Goal: Task Accomplishment & Management: Use online tool/utility

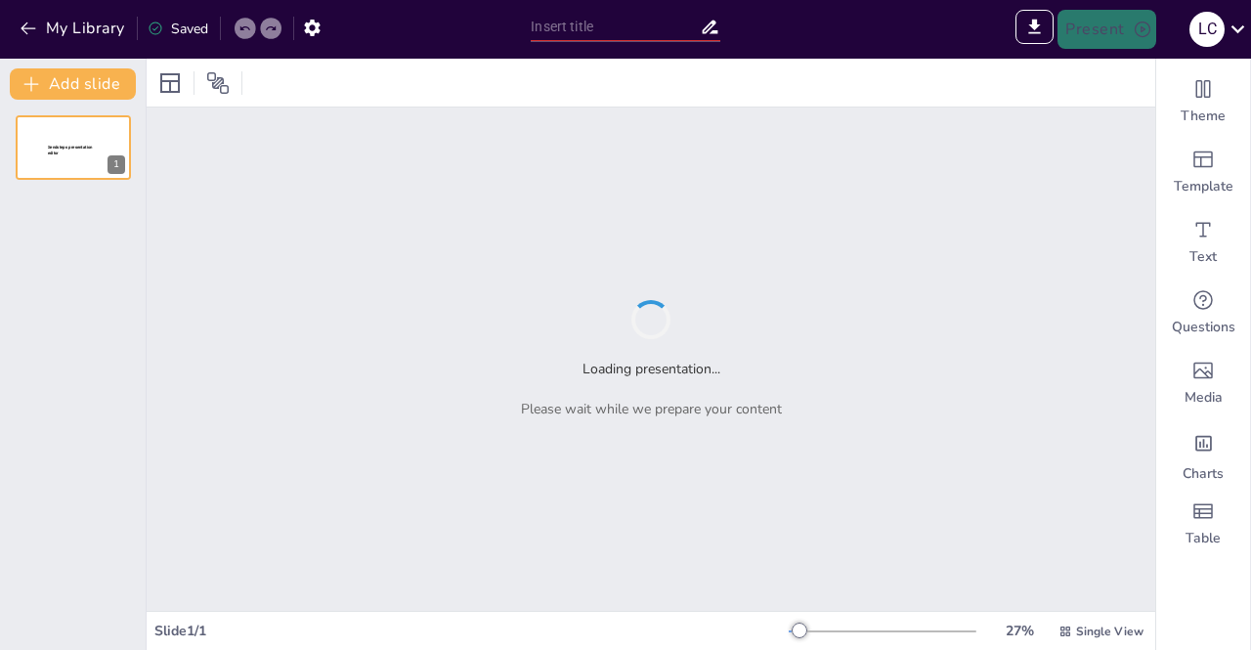
type input "Imported Presentación de Laboratorio .pptx"
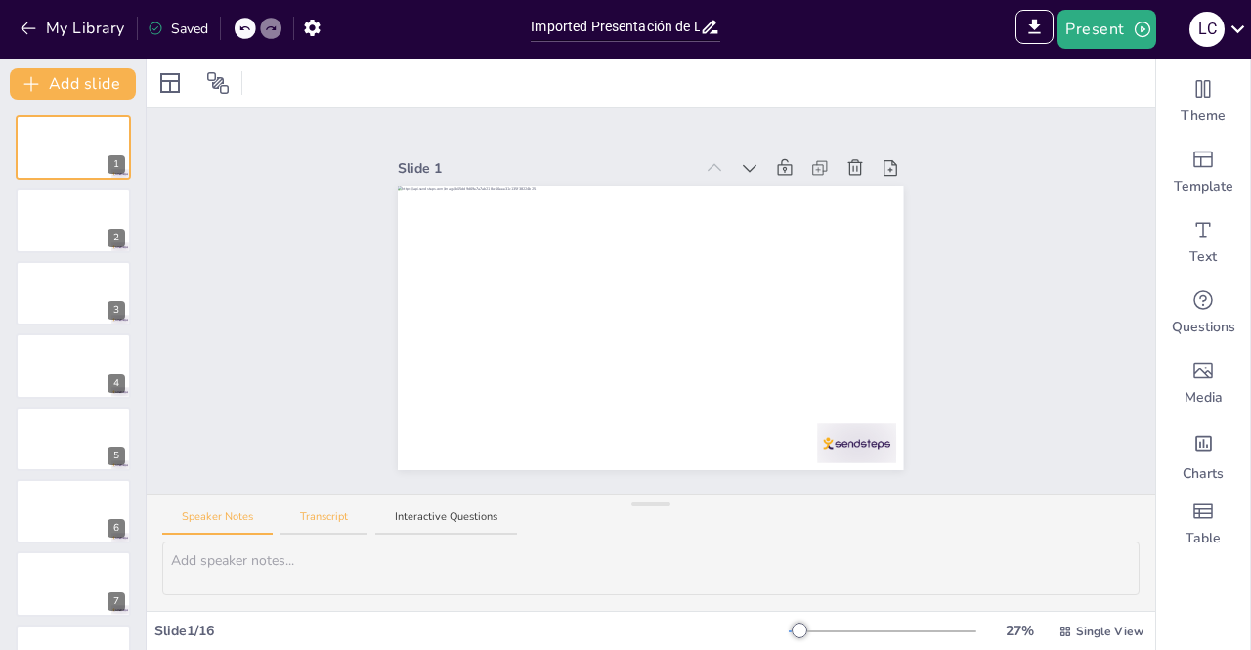
click at [310, 522] on button "Transcript" at bounding box center [324, 522] width 87 height 26
click at [422, 522] on button "Interactive Questions" at bounding box center [446, 522] width 142 height 26
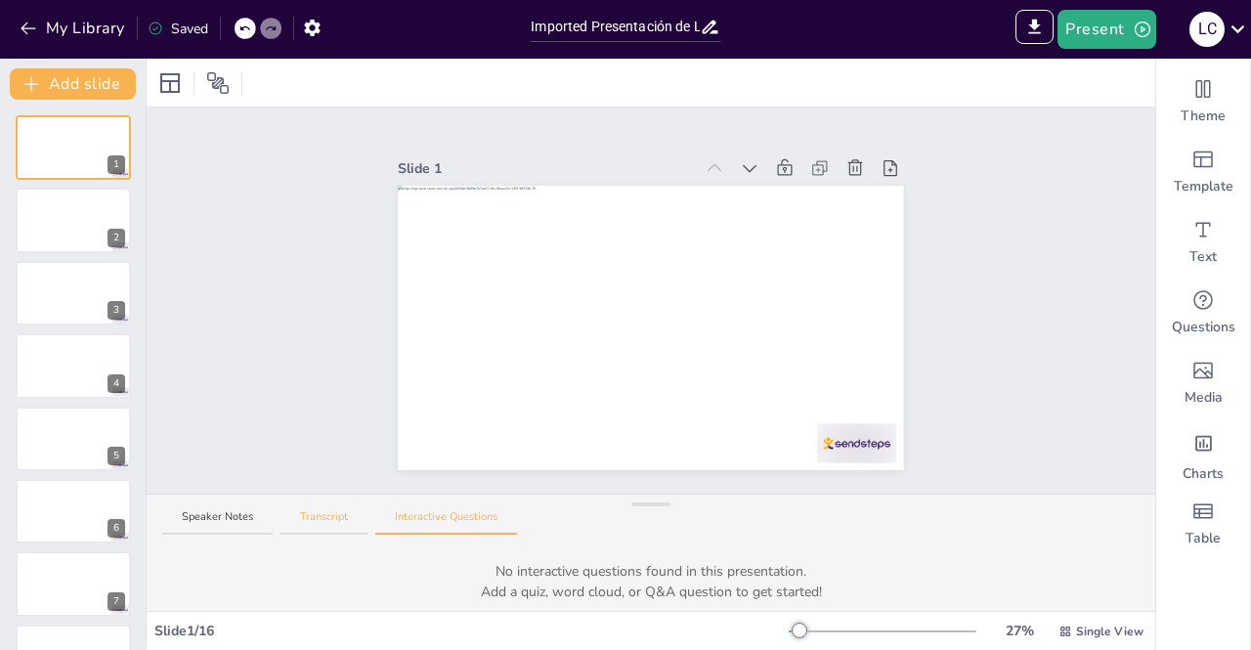
click at [307, 511] on button "Transcript" at bounding box center [324, 522] width 87 height 26
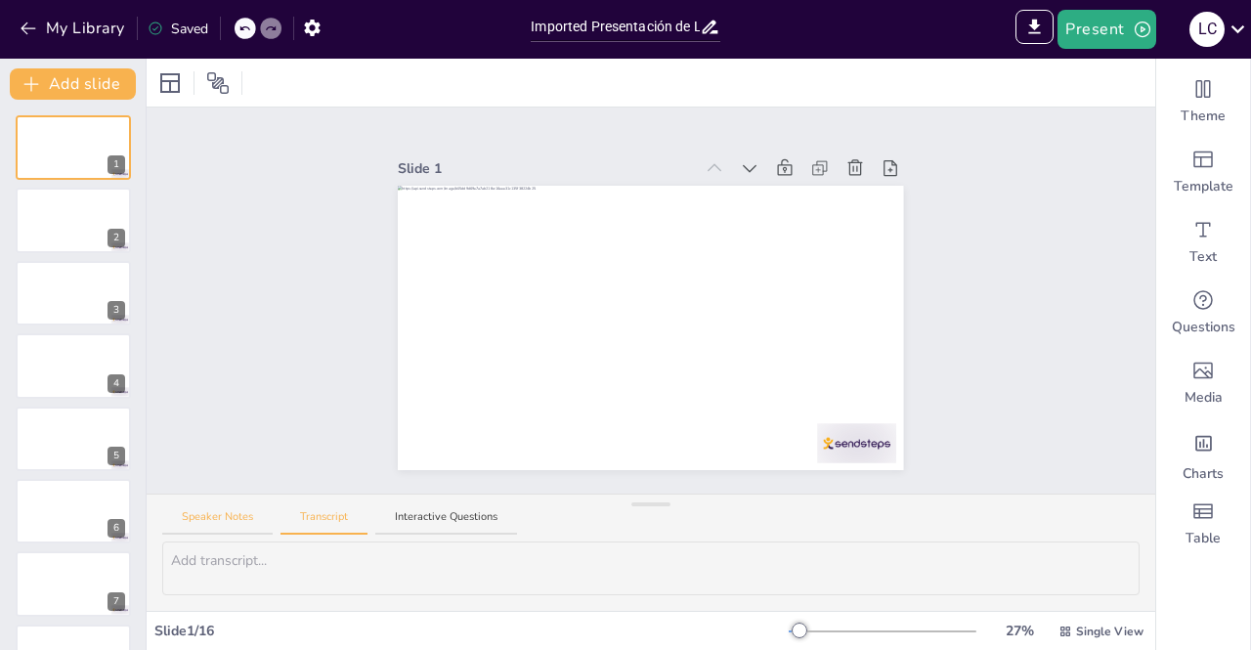
click at [242, 511] on button "Speaker Notes" at bounding box center [217, 522] width 110 height 26
click at [221, 72] on icon at bounding box center [217, 82] width 23 height 23
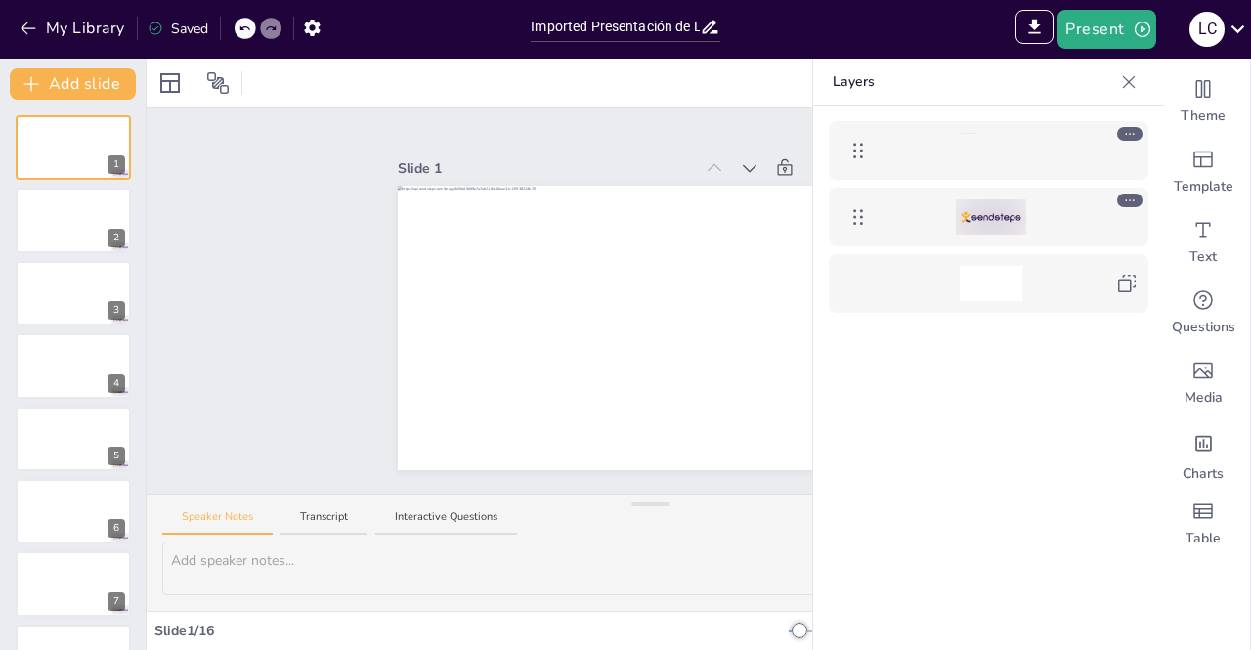
click at [1128, 85] on icon at bounding box center [1129, 82] width 20 height 20
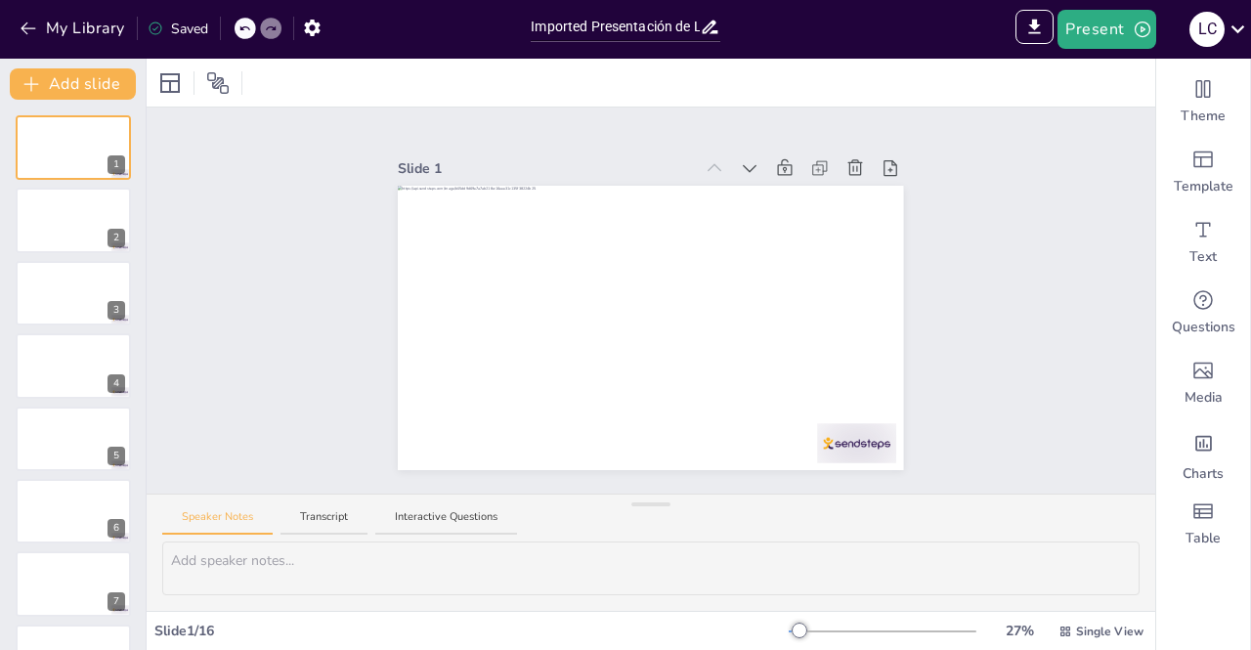
click at [151, 76] on div at bounding box center [651, 83] width 1009 height 48
click at [166, 79] on icon at bounding box center [169, 82] width 23 height 23
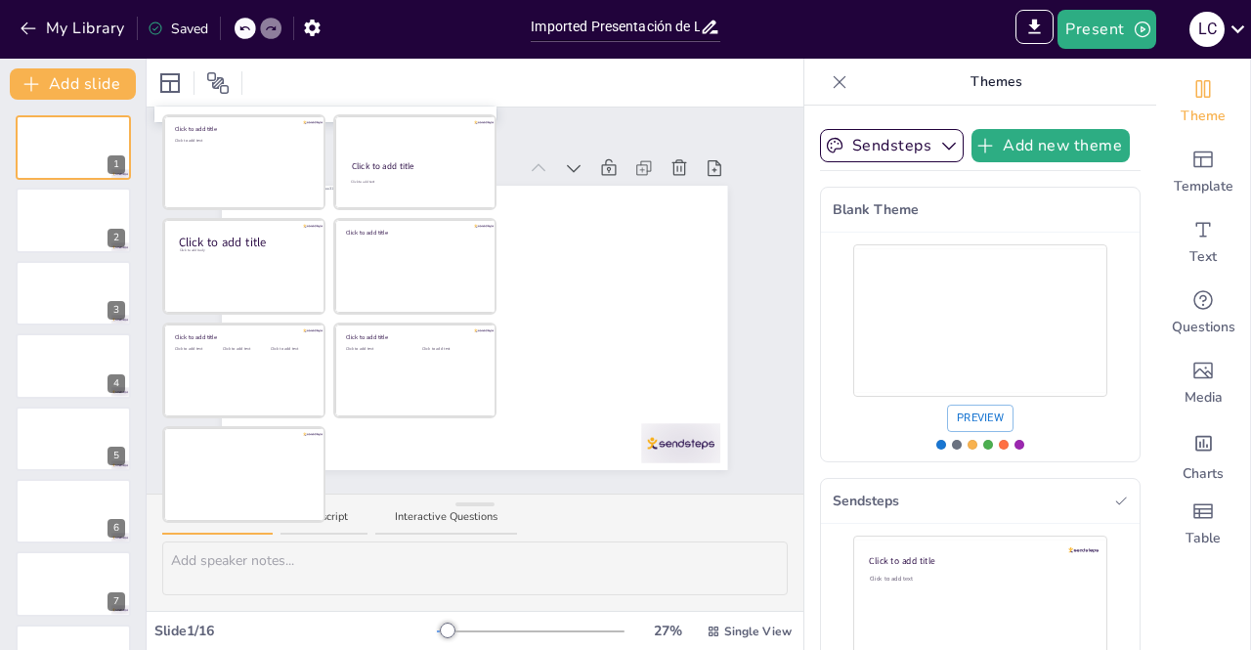
click at [781, 107] on div at bounding box center [475, 83] width 657 height 48
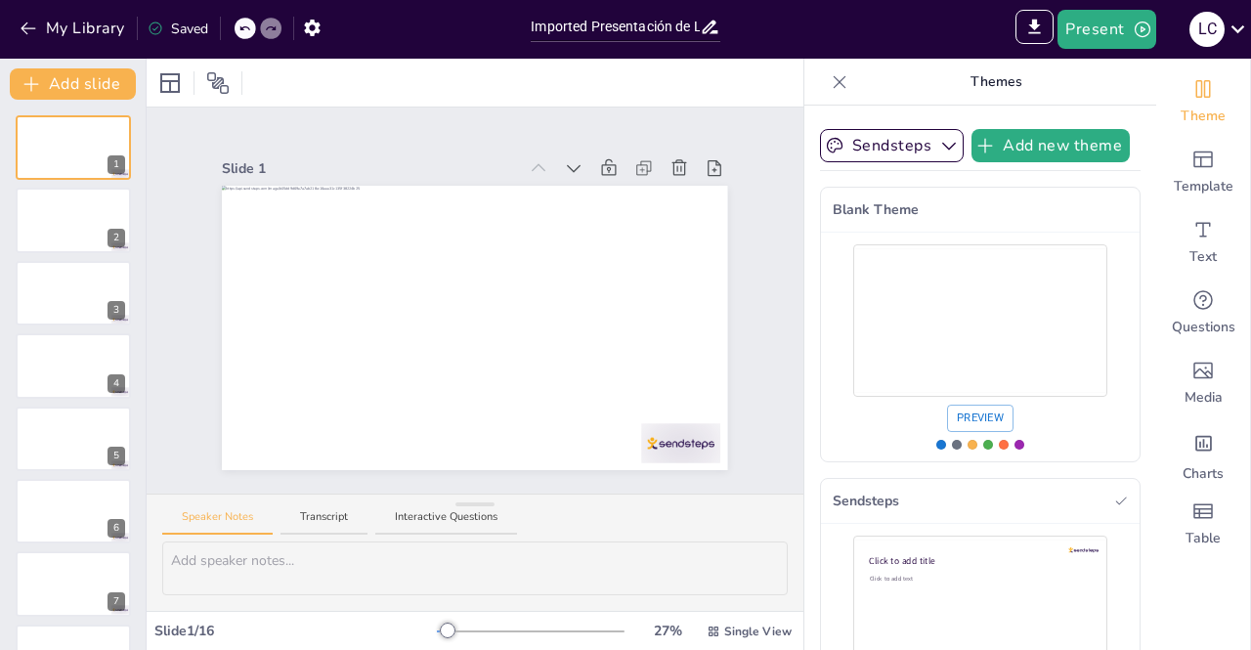
click at [834, 83] on icon at bounding box center [840, 81] width 13 height 13
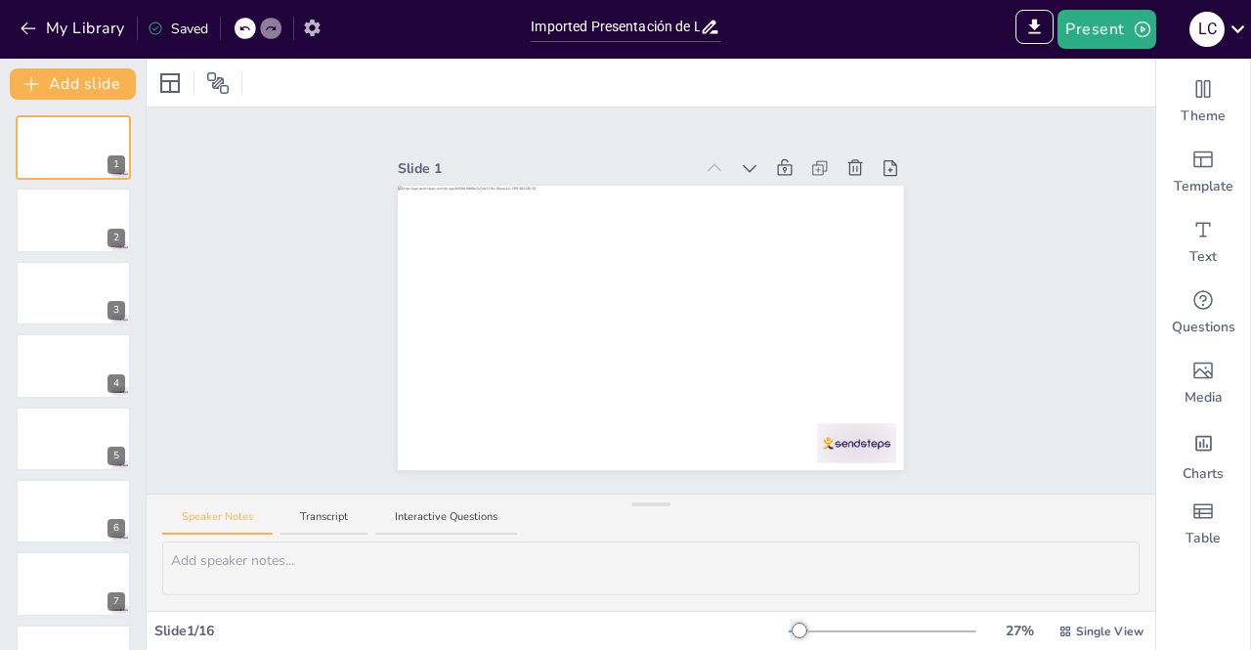
click at [317, 18] on icon "button" at bounding box center [312, 28] width 21 height 21
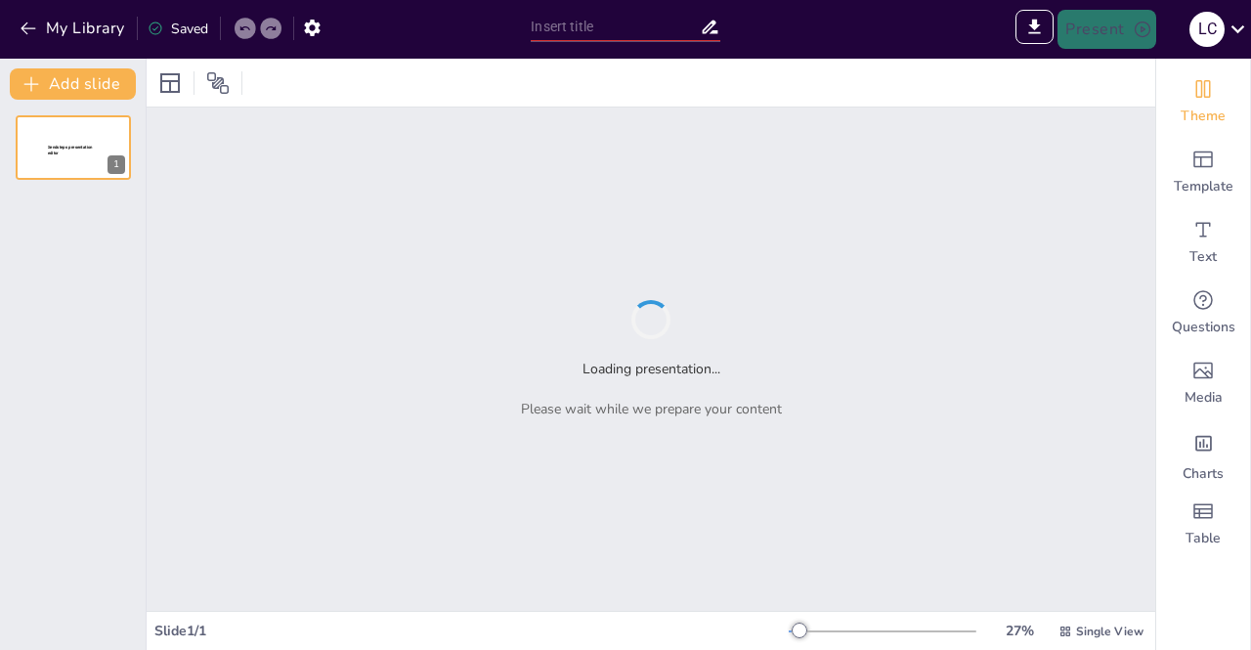
type input "Sendsteps presentation"
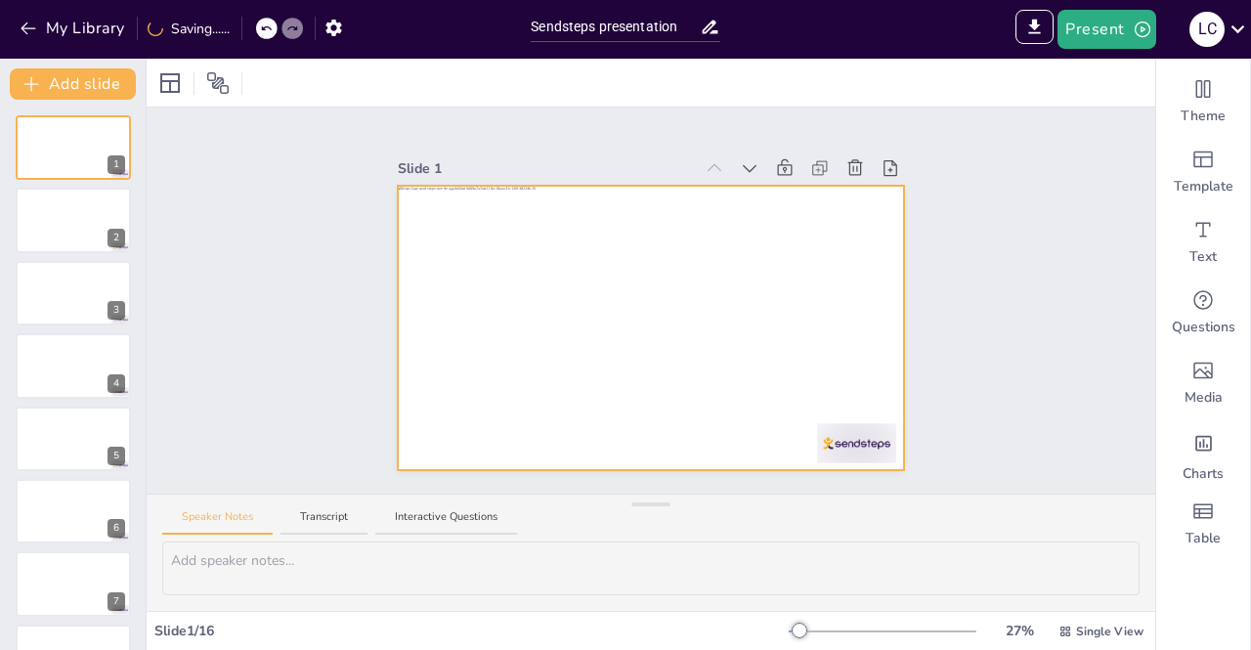
click at [858, 432] on div at bounding box center [650, 328] width 505 height 285
click at [845, 427] on div at bounding box center [650, 328] width 505 height 285
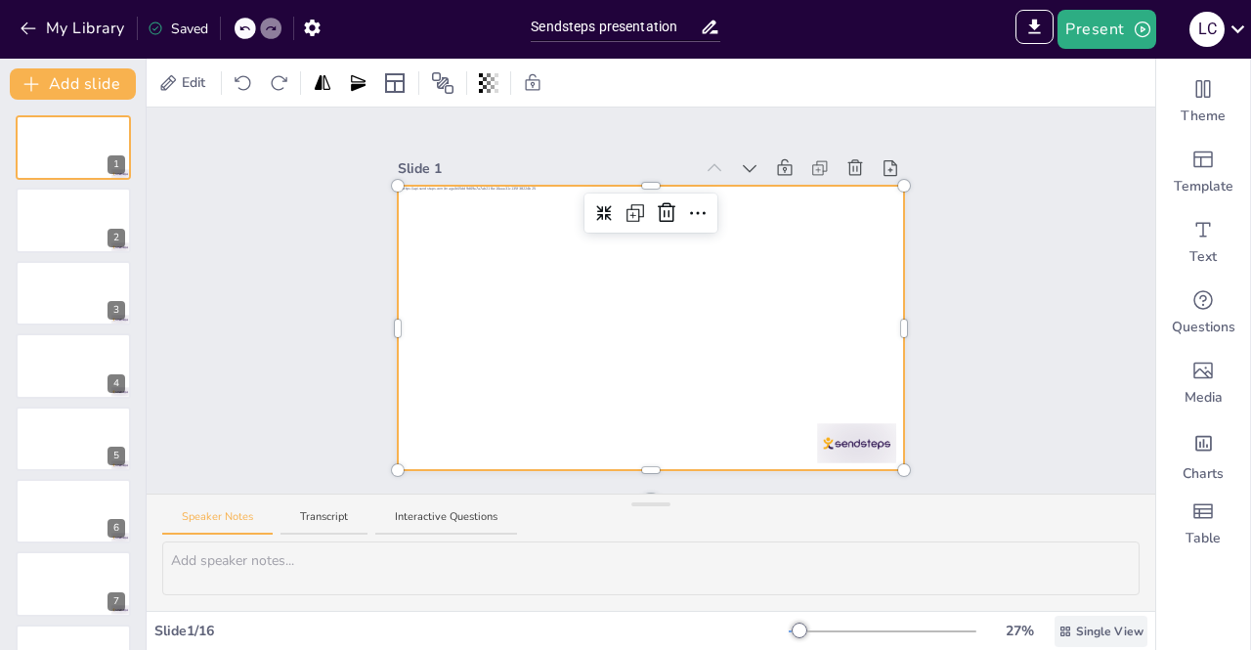
click at [1076, 637] on span "Single View" at bounding box center [1109, 632] width 67 height 18
click at [1075, 580] on span "List View" at bounding box center [1074, 588] width 103 height 21
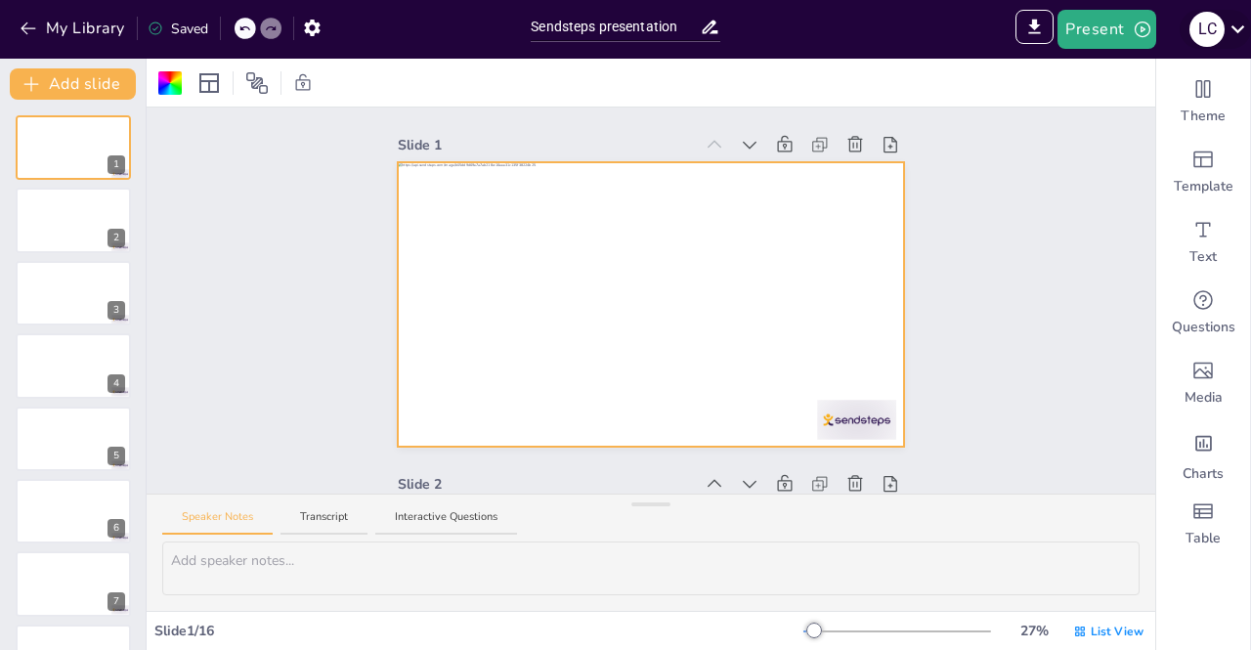
click at [1235, 33] on icon at bounding box center [1238, 29] width 26 height 26
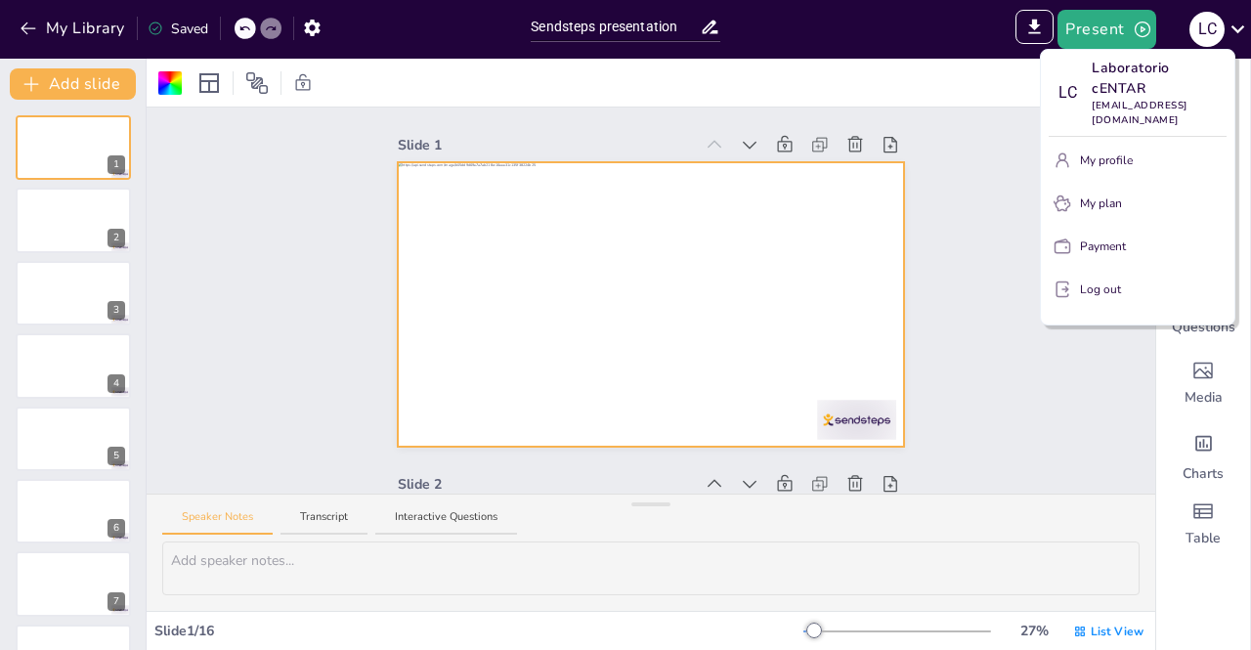
click at [959, 204] on div at bounding box center [625, 325] width 1251 height 650
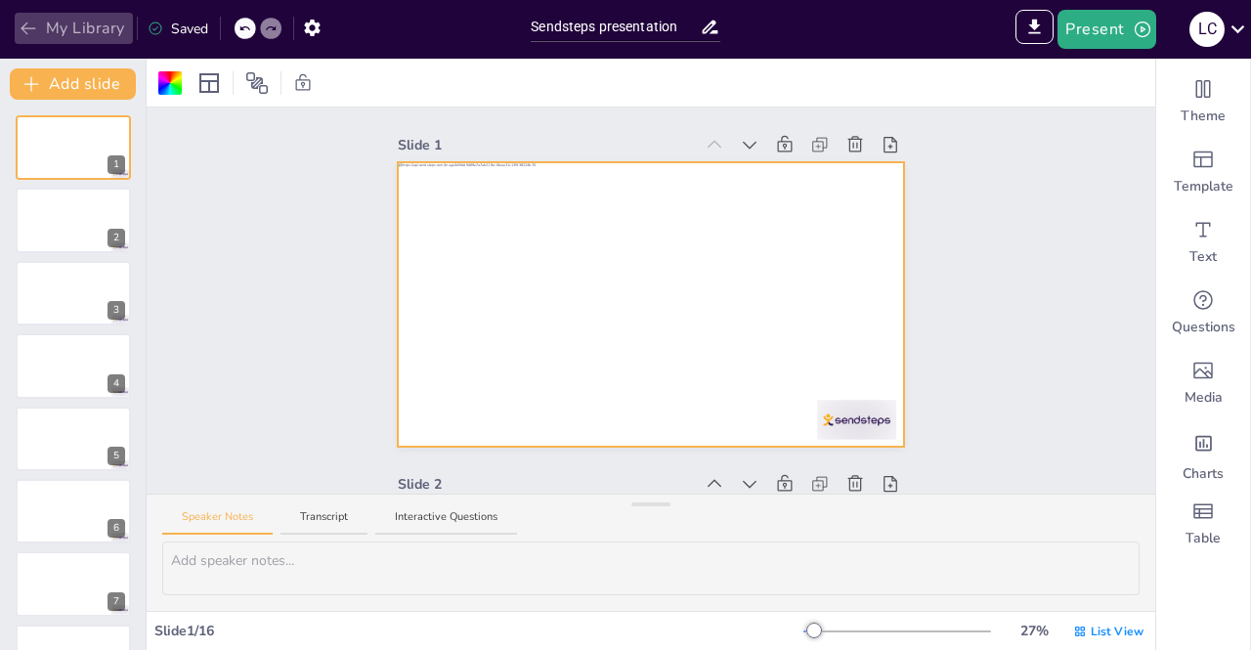
click at [86, 22] on button "My Library" at bounding box center [74, 28] width 118 height 31
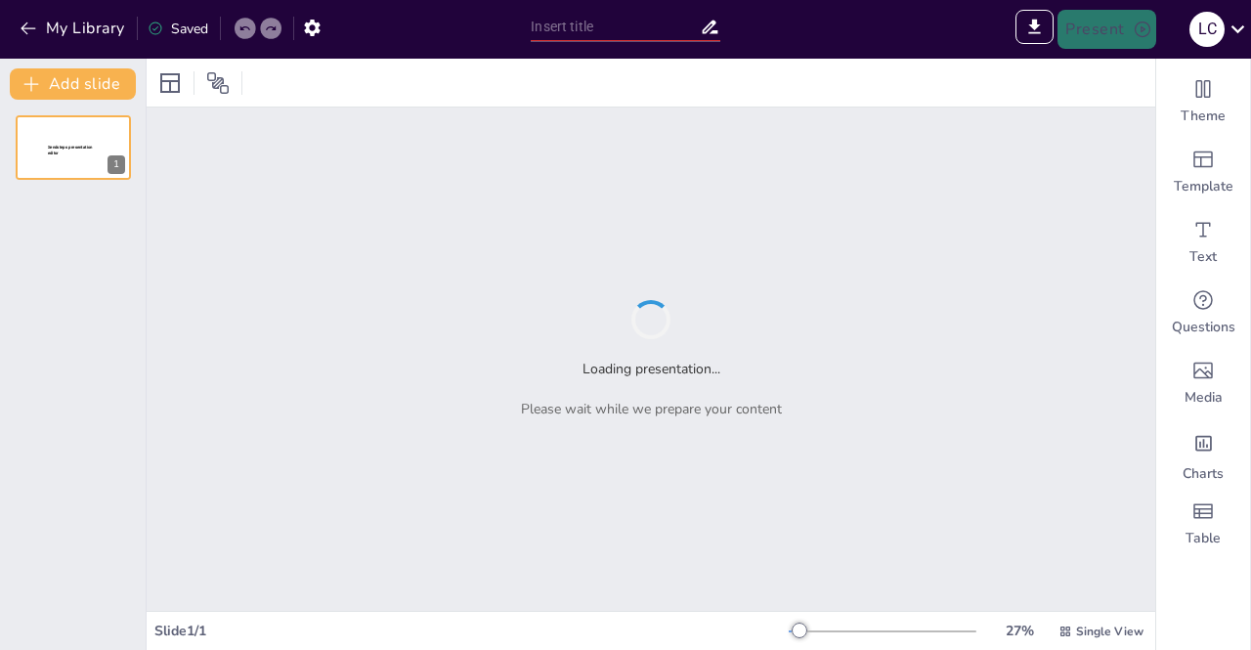
type input "Sendsteps presentation"
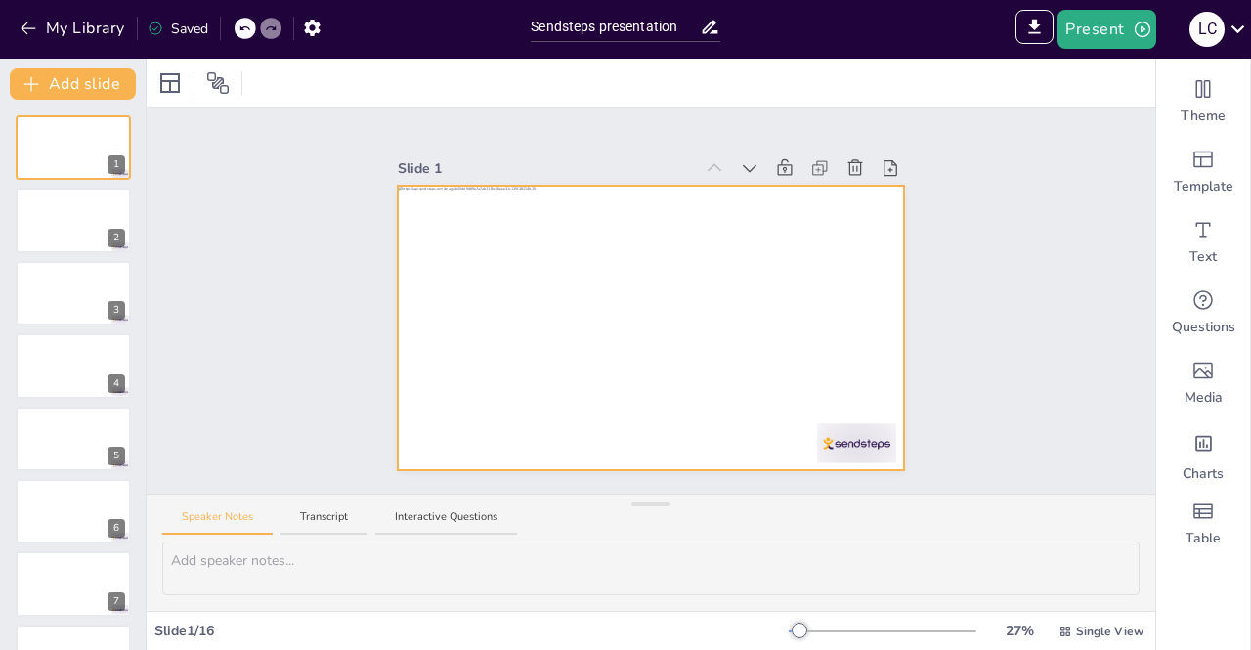
click at [724, 219] on div at bounding box center [650, 328] width 505 height 285
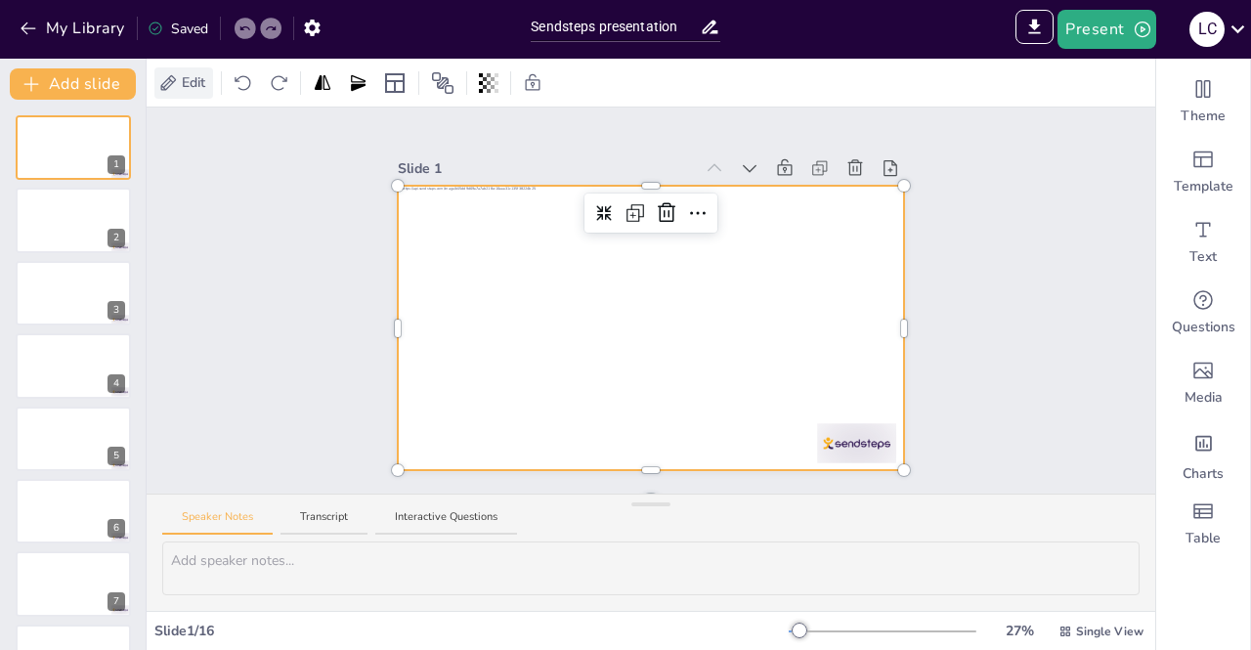
click at [186, 81] on span "Edit" at bounding box center [193, 82] width 31 height 21
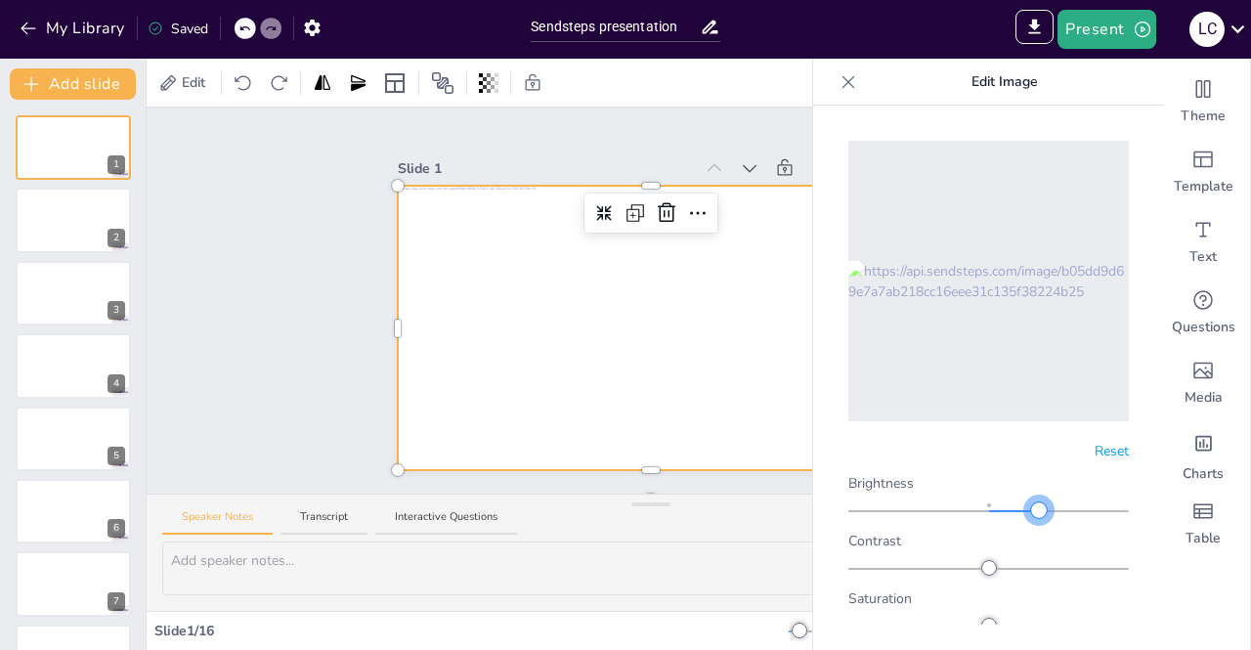
click at [1031, 503] on div at bounding box center [1039, 511] width 16 height 16
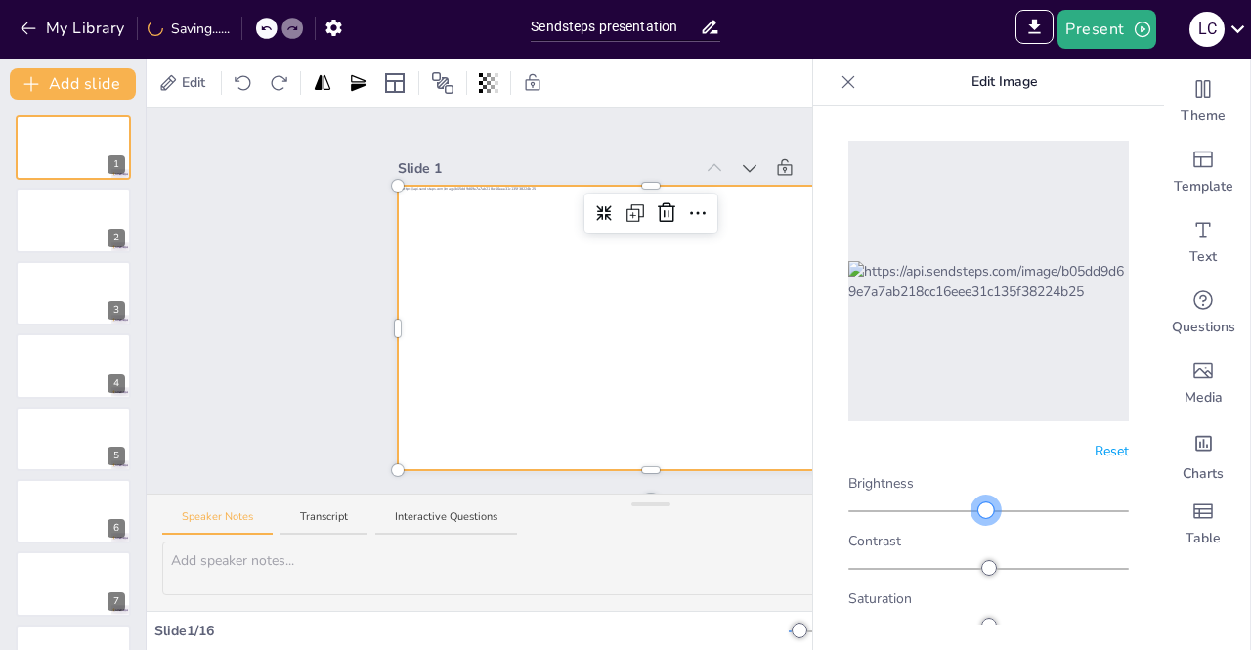
drag, startPoint x: 1025, startPoint y: 494, endPoint x: 979, endPoint y: 505, distance: 47.4
click at [979, 505] on div "Brightness Contrast Saturation Hue Rotate Grayscale Blur" at bounding box center [989, 640] width 281 height 334
drag, startPoint x: 988, startPoint y: 558, endPoint x: 1016, endPoint y: 539, distance: 34.4
click at [1016, 553] on div at bounding box center [989, 564] width 281 height 23
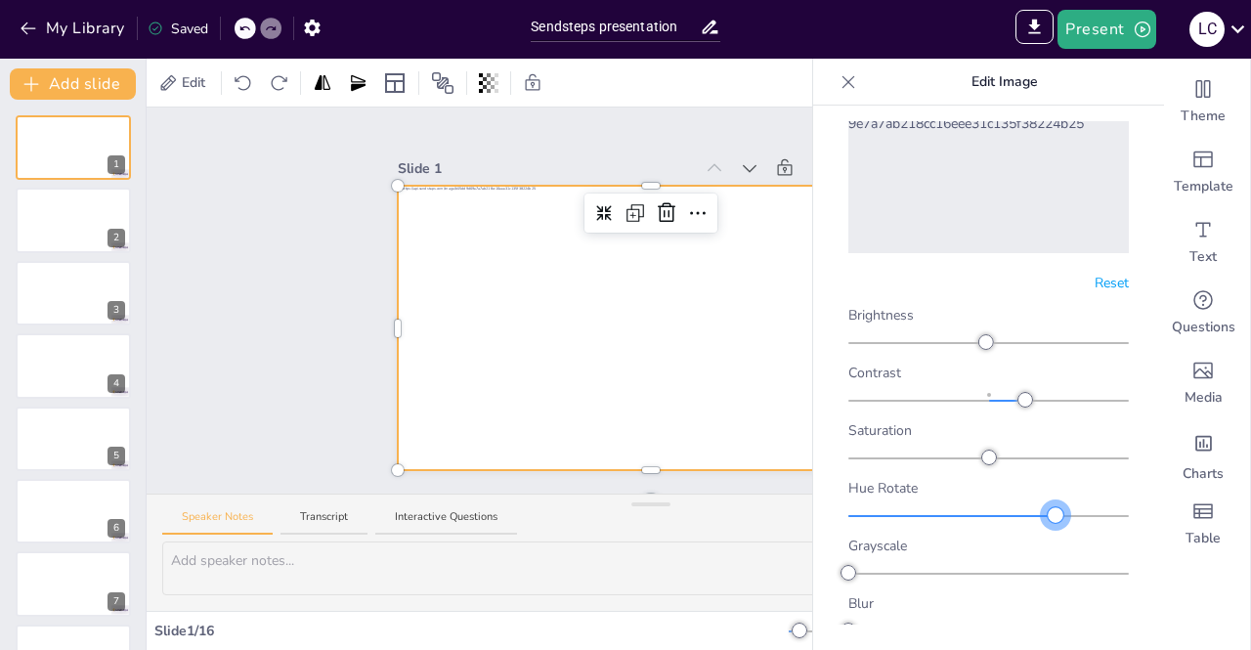
drag, startPoint x: 863, startPoint y: 502, endPoint x: 1046, endPoint y: 495, distance: 183.0
click at [1046, 508] on div at bounding box center [989, 516] width 281 height 16
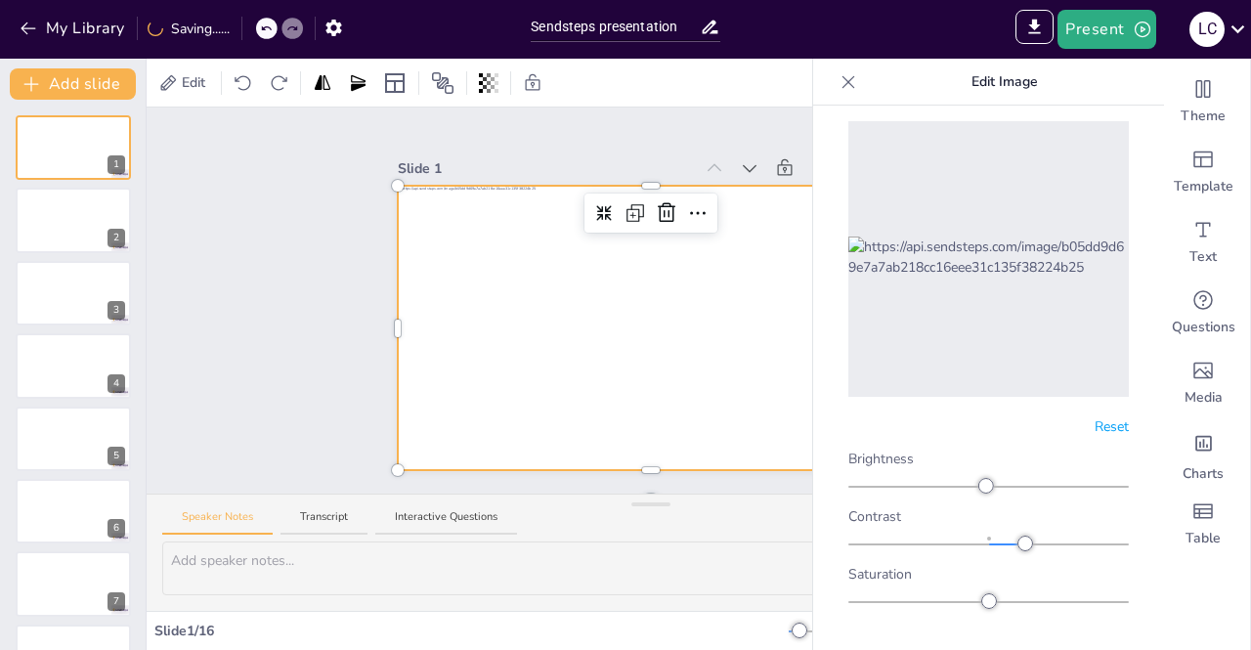
scroll to position [0, 0]
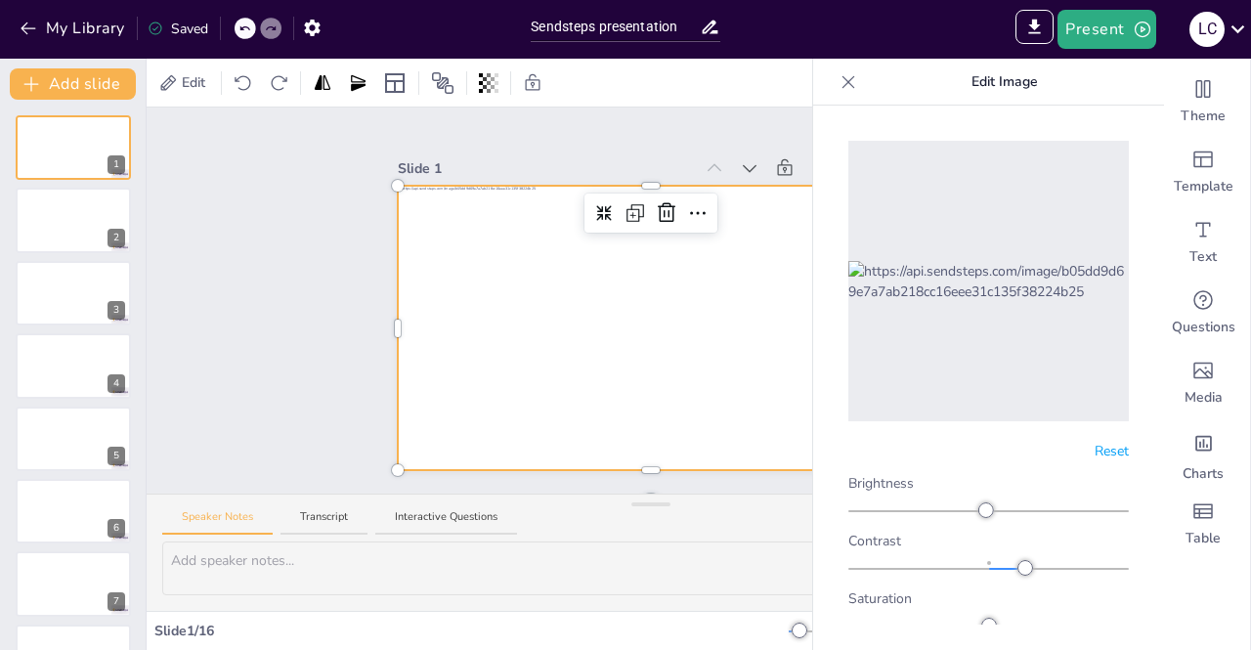
click at [864, 85] on p "Edit Image" at bounding box center [1004, 82] width 281 height 47
click at [858, 79] on div at bounding box center [848, 81] width 31 height 31
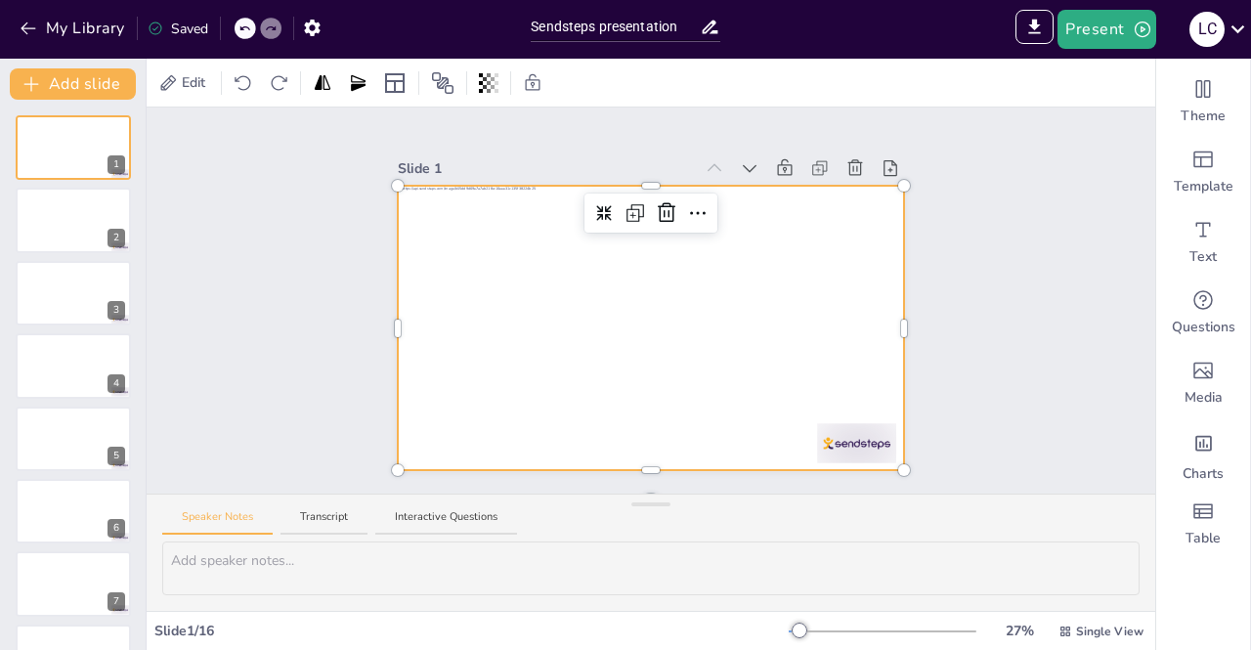
click at [229, 83] on div "Edit" at bounding box center [262, 82] width 217 height 31
click at [245, 83] on icon at bounding box center [244, 83] width 20 height 20
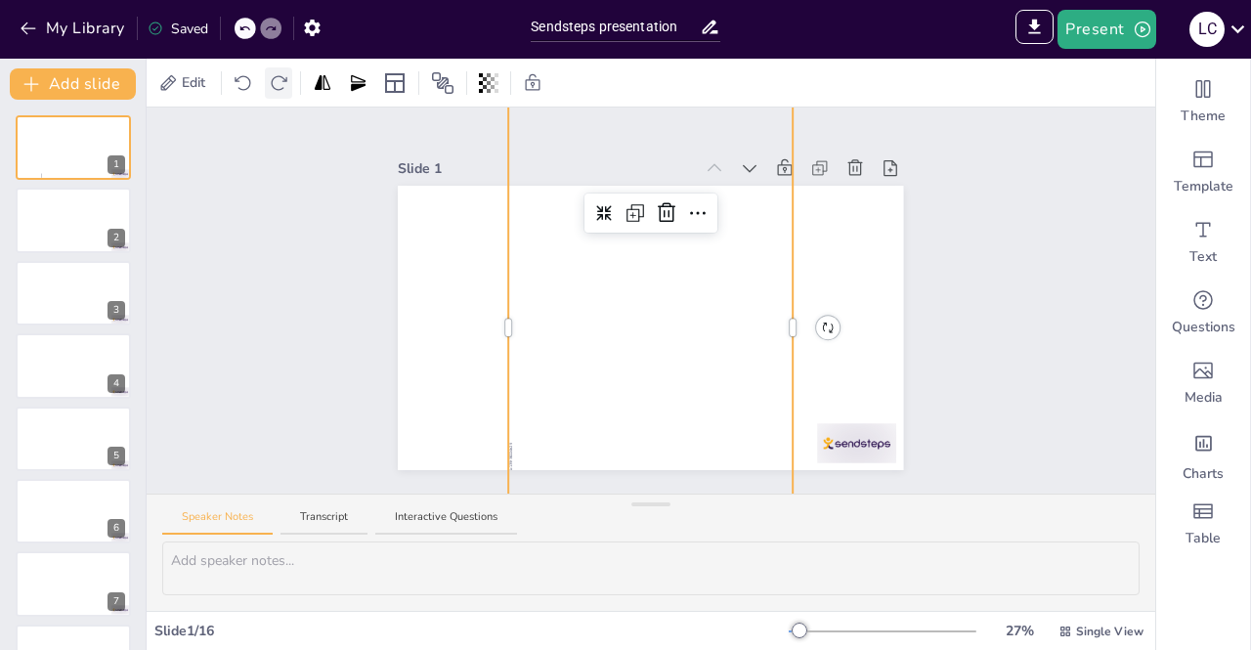
click at [285, 79] on icon at bounding box center [279, 83] width 20 height 20
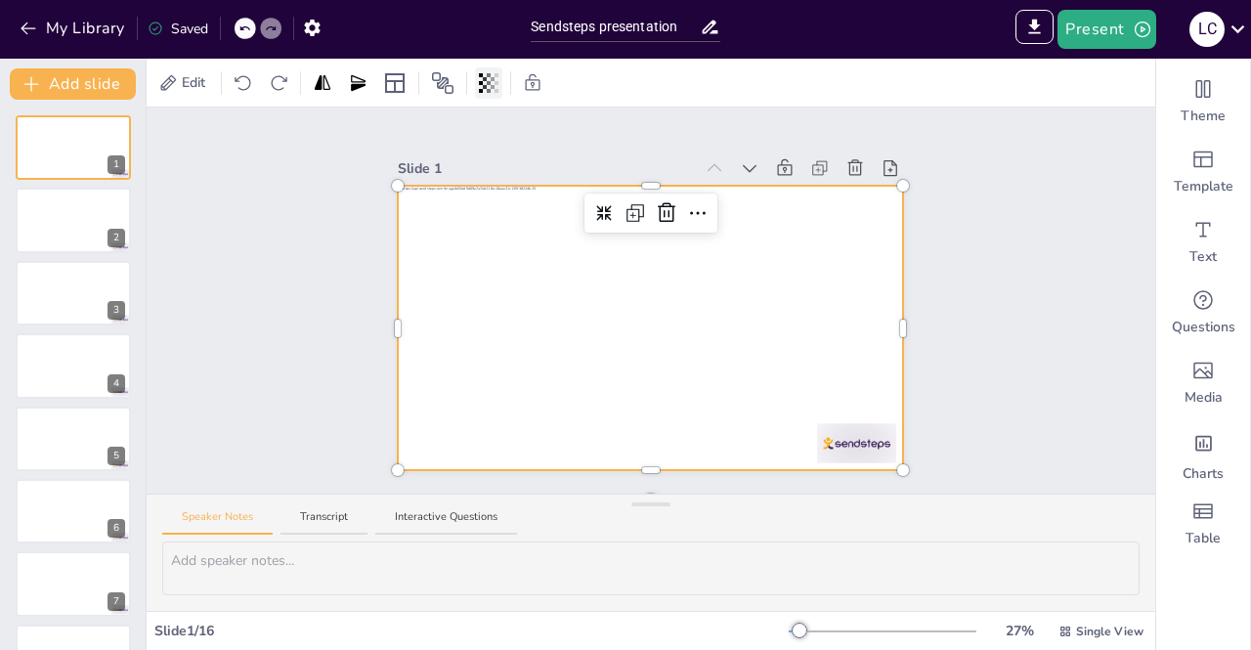
click at [499, 76] on icon at bounding box center [497, 83] width 4 height 20
click at [499, 85] on icon at bounding box center [489, 83] width 20 height 20
click at [581, 75] on div "Edit" at bounding box center [651, 83] width 1009 height 48
